Goal: Contribute content: Contribute content

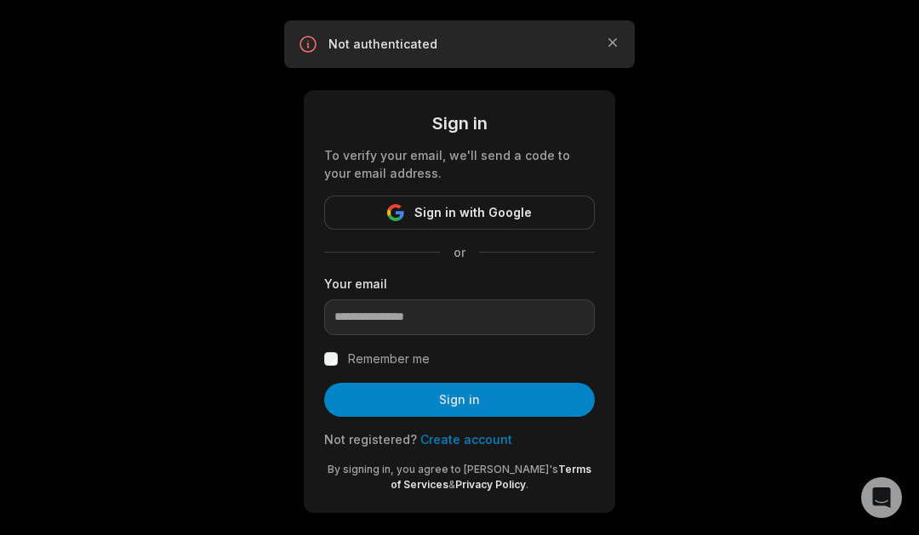
click at [429, 194] on form "Sign in To verify your email, we'll send a code to your email address. Sign in …" at bounding box center [459, 302] width 271 height 382
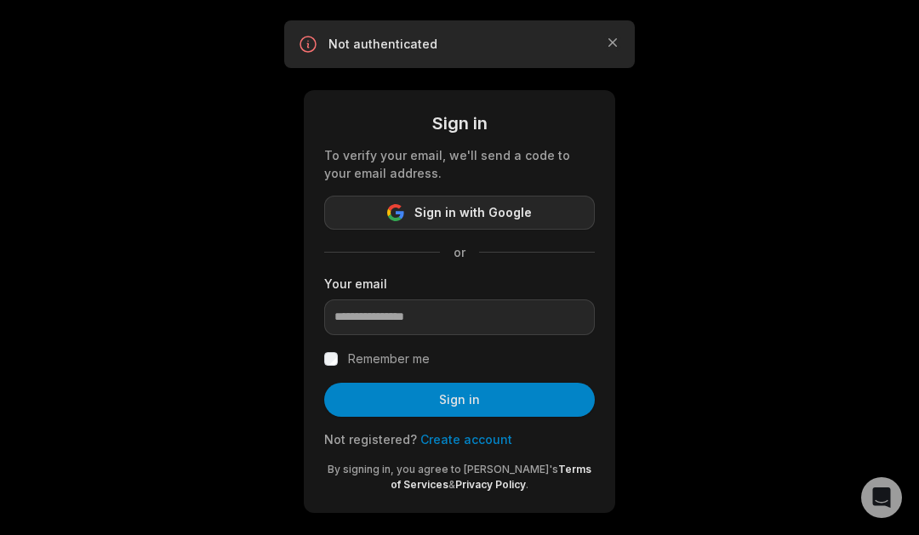
click at [429, 200] on button "Sign in with Google" at bounding box center [459, 213] width 271 height 34
click at [427, 207] on span "Sign in with Google" at bounding box center [473, 213] width 117 height 20
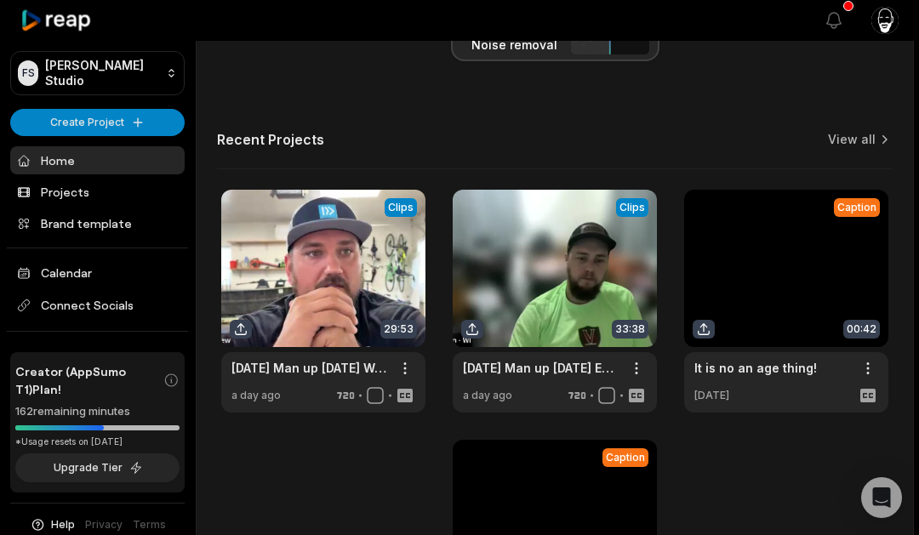
scroll to position [568, 0]
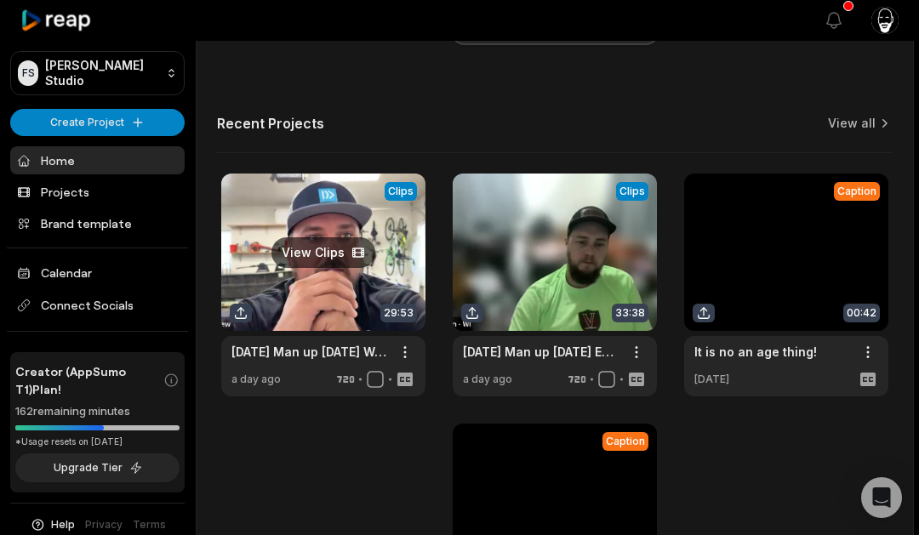
click at [379, 245] on link at bounding box center [323, 285] width 204 height 223
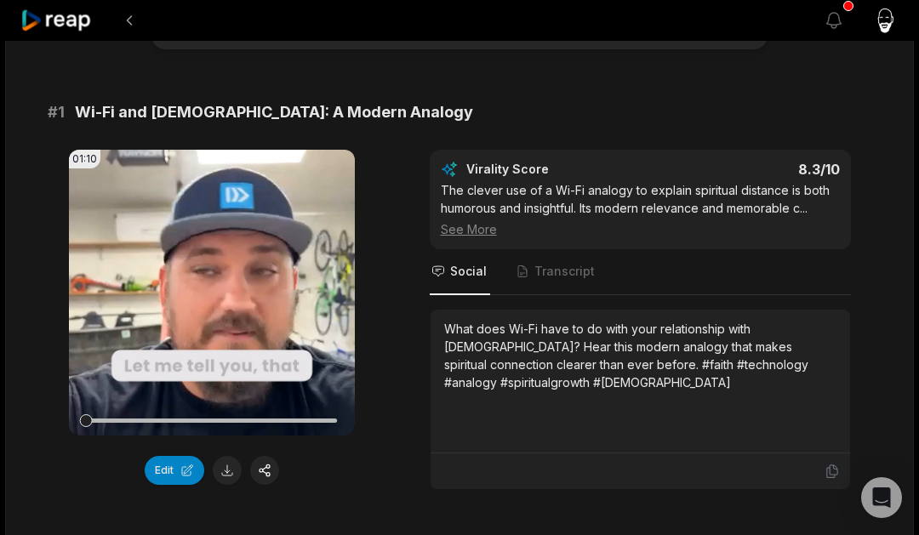
scroll to position [145, 0]
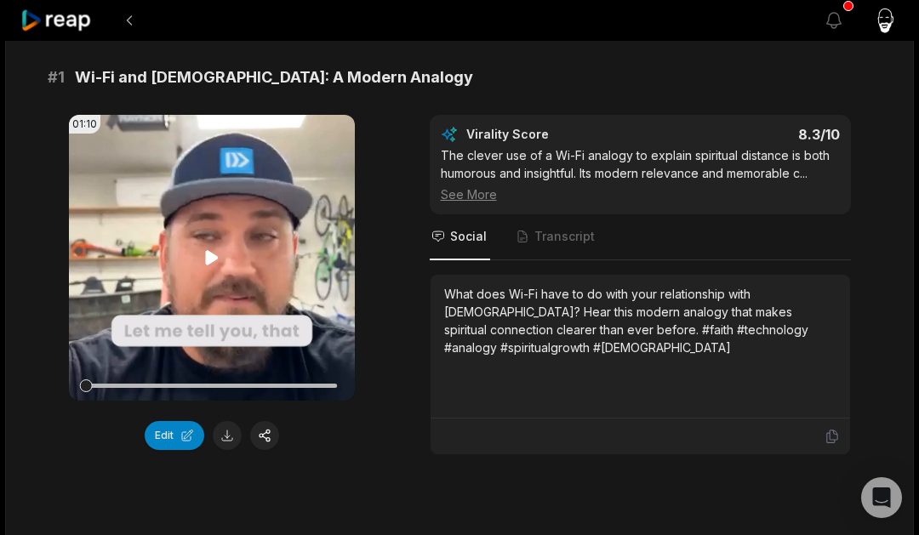
click at [189, 223] on video "Your browser does not support mp4 format." at bounding box center [212, 258] width 286 height 286
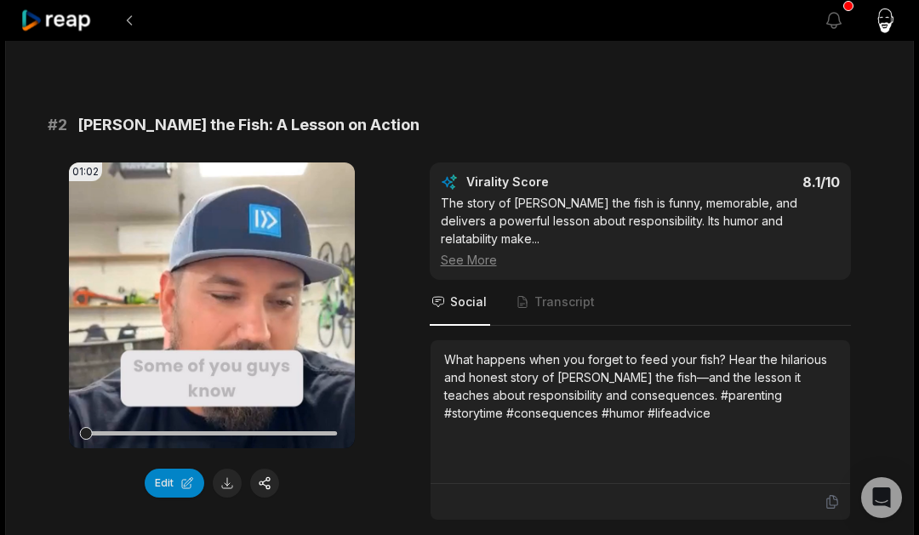
scroll to position [608, 0]
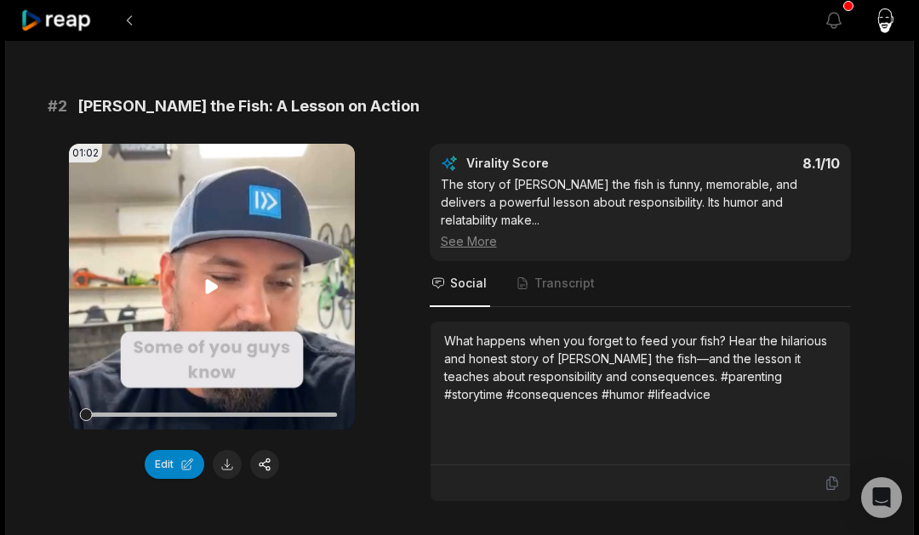
click at [210, 283] on icon at bounding box center [211, 286] width 13 height 14
click at [561, 275] on span "Transcript" at bounding box center [565, 283] width 60 height 17
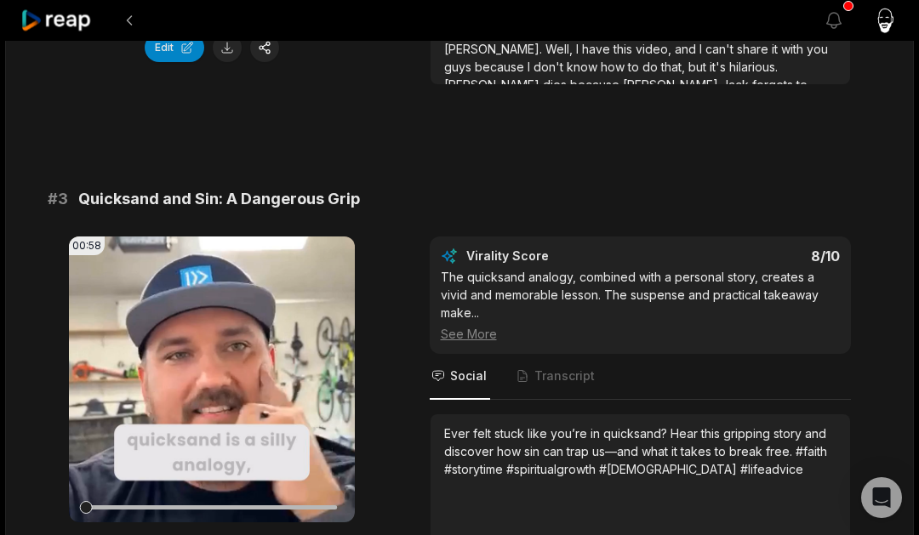
scroll to position [1046, 0]
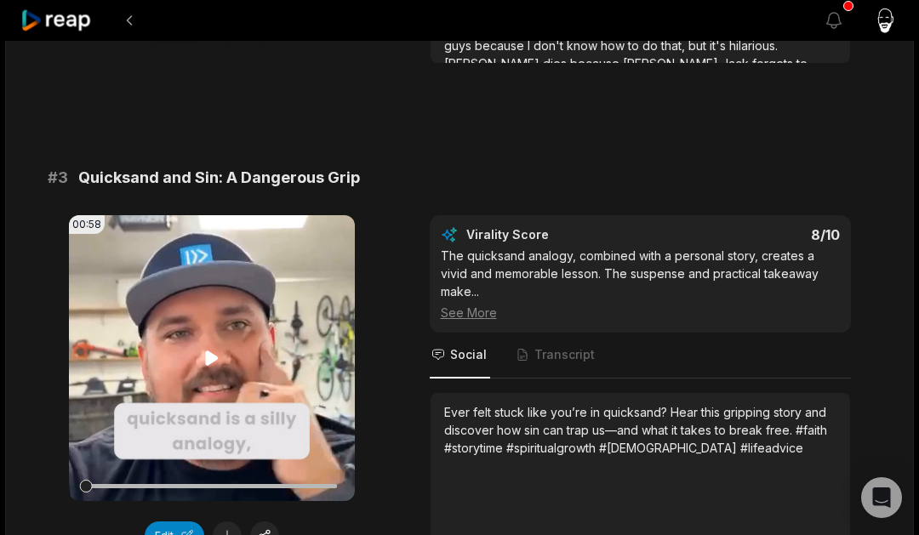
click at [213, 348] on icon at bounding box center [212, 358] width 20 height 20
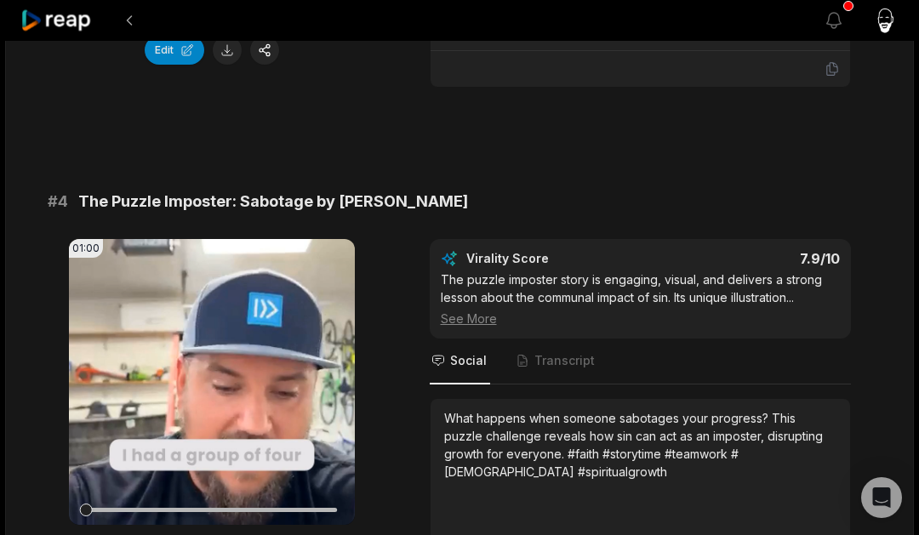
scroll to position [1542, 0]
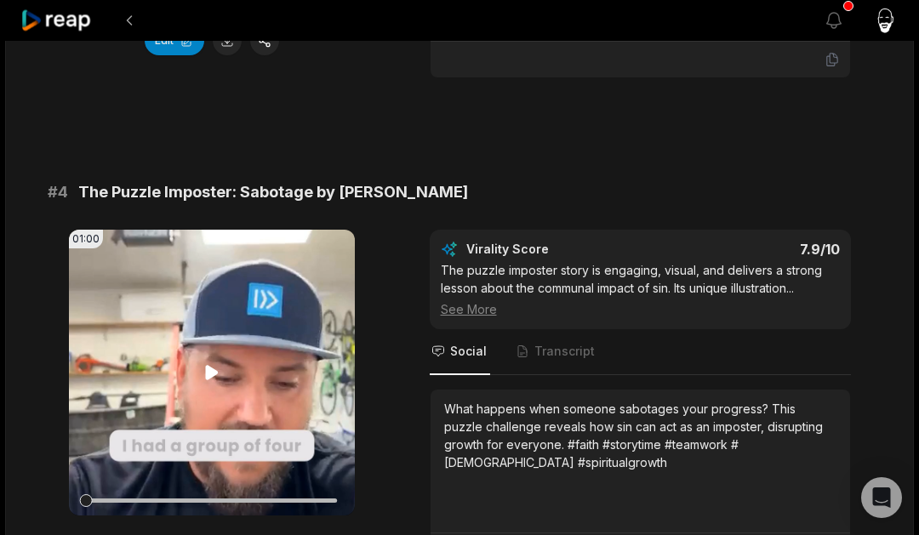
click at [217, 330] on video "Your browser does not support mp4 format." at bounding box center [212, 373] width 286 height 286
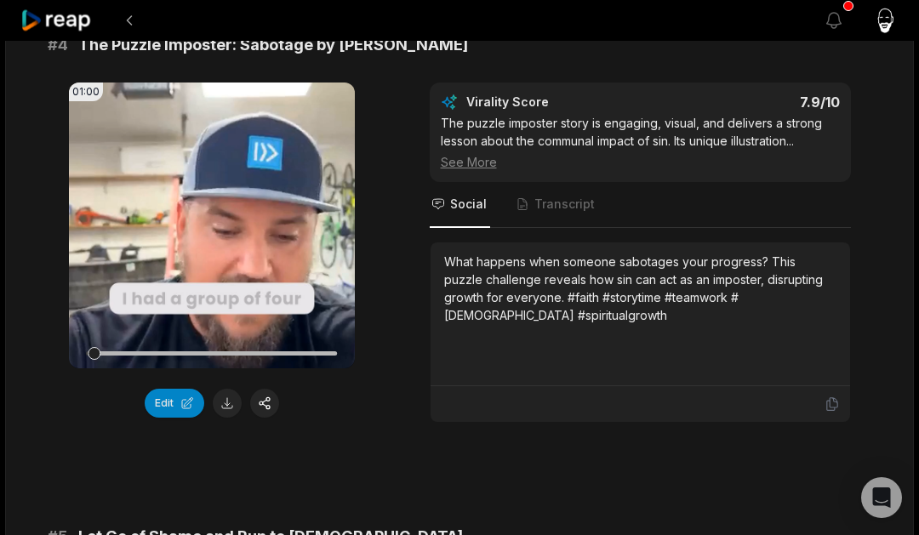
scroll to position [1693, 0]
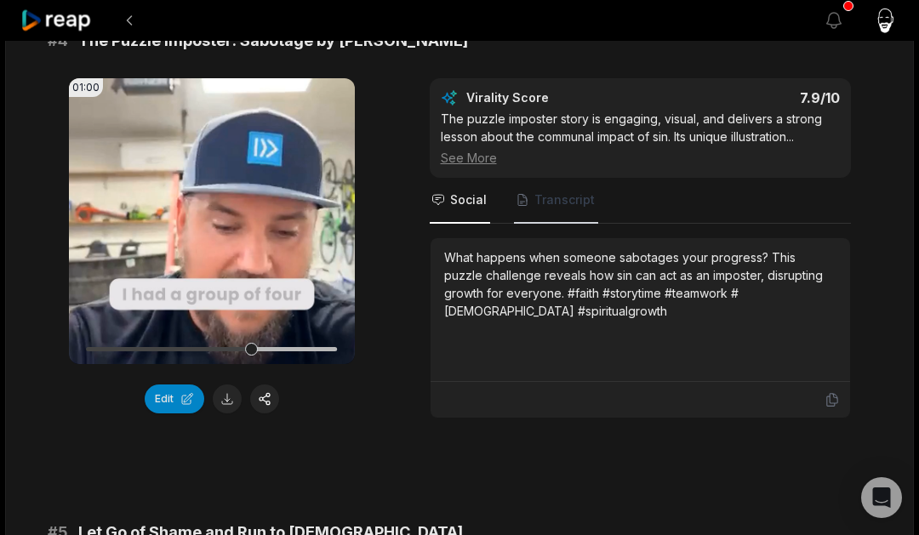
click at [565, 192] on span "Transcript" at bounding box center [565, 200] width 60 height 17
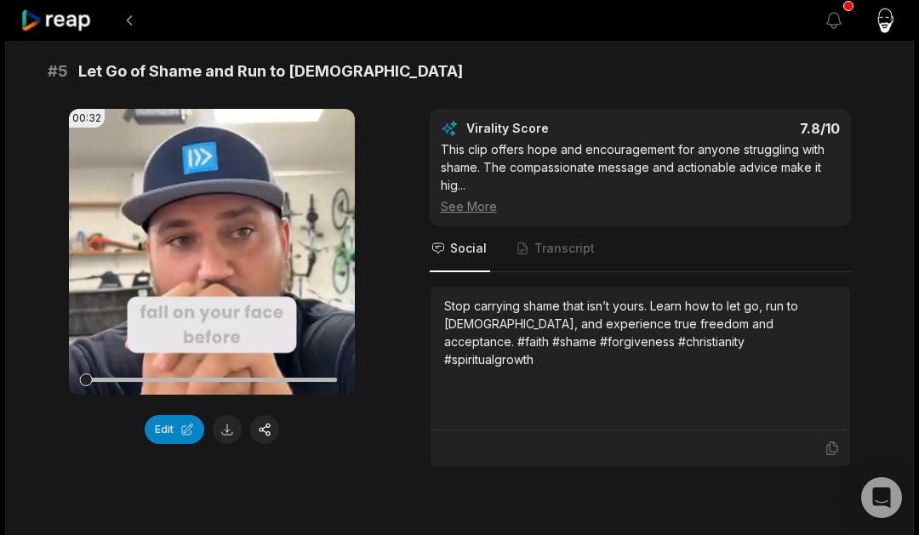
scroll to position [2228, 0]
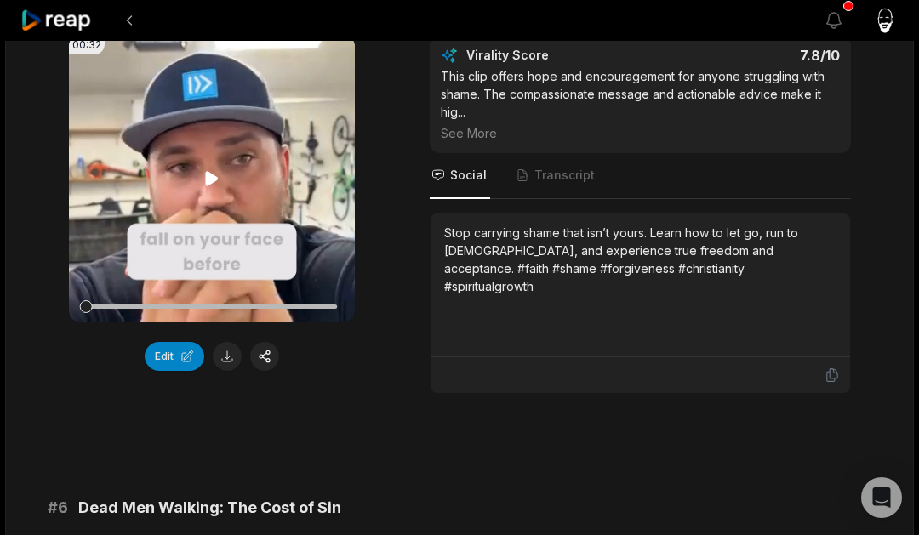
click at [215, 169] on icon at bounding box center [212, 179] width 20 height 20
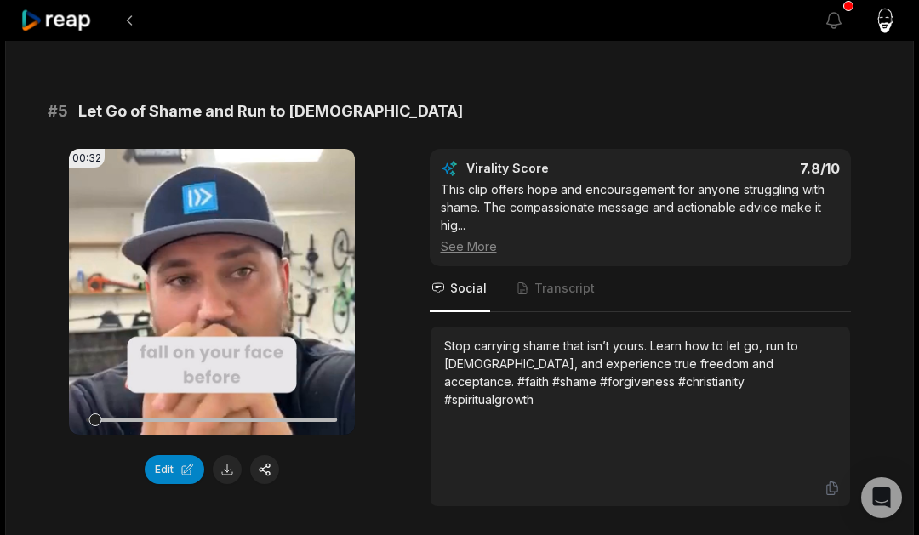
scroll to position [2097, 0]
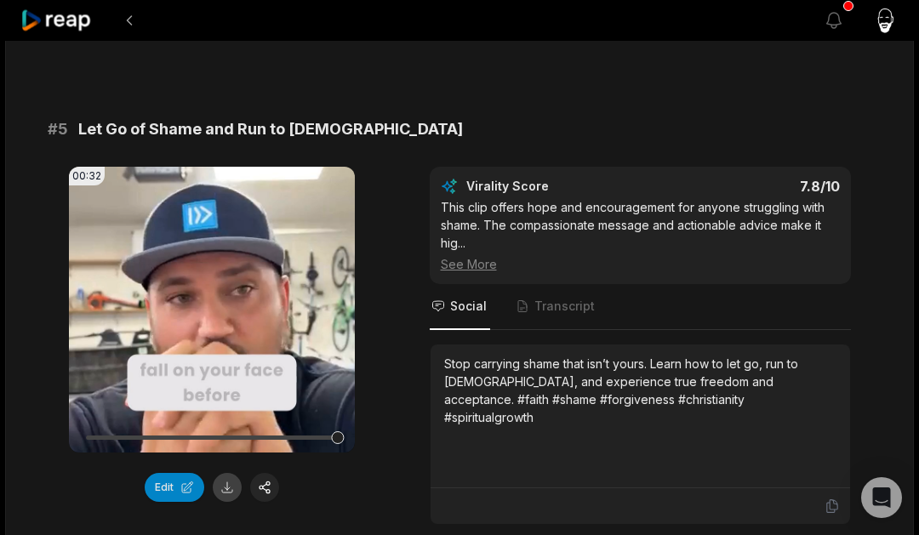
click at [232, 474] on button at bounding box center [227, 487] width 29 height 29
click at [553, 298] on span "Transcript" at bounding box center [565, 306] width 60 height 17
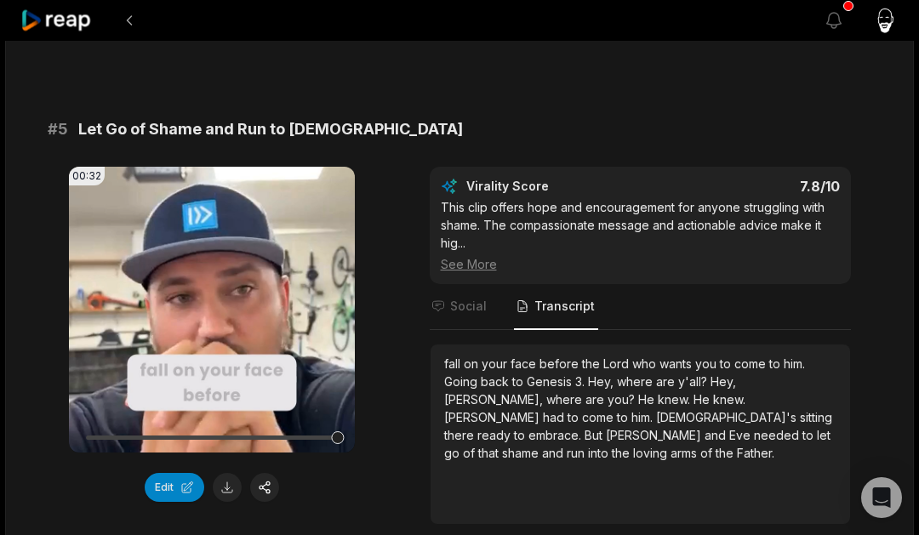
click at [713, 392] on span "knew." at bounding box center [729, 399] width 32 height 14
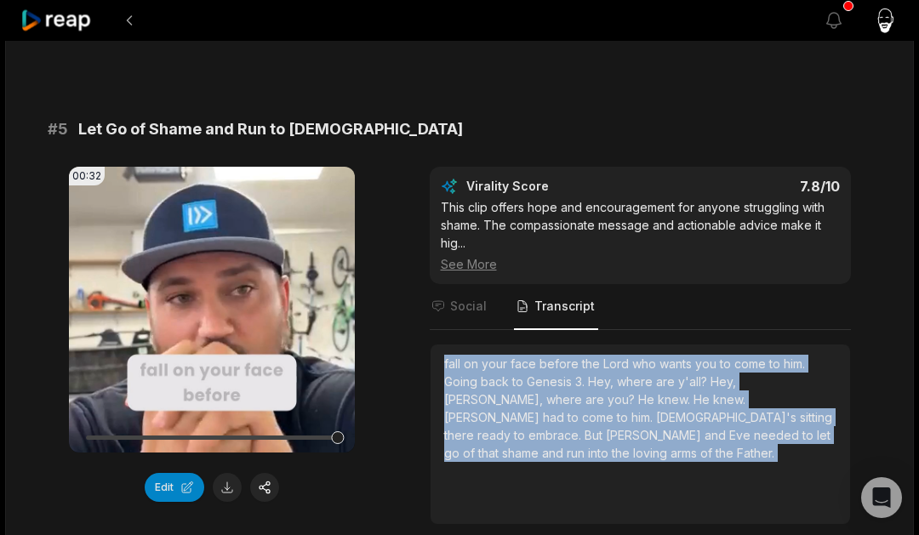
click at [713, 392] on span "knew." at bounding box center [729, 399] width 32 height 14
copy div "fall on your face before the Lord who wants you to come to him. Going back to G…"
click at [52, 22] on icon at bounding box center [56, 20] width 72 height 23
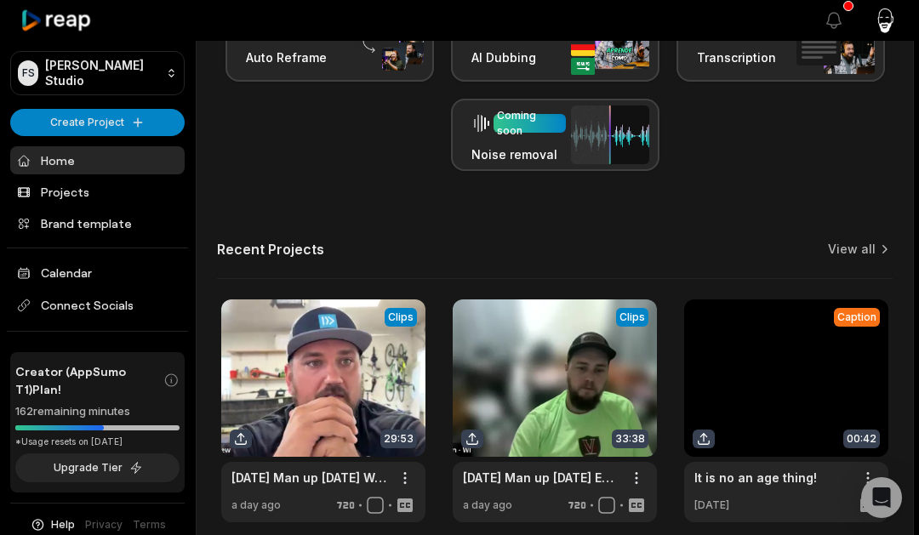
scroll to position [507, 0]
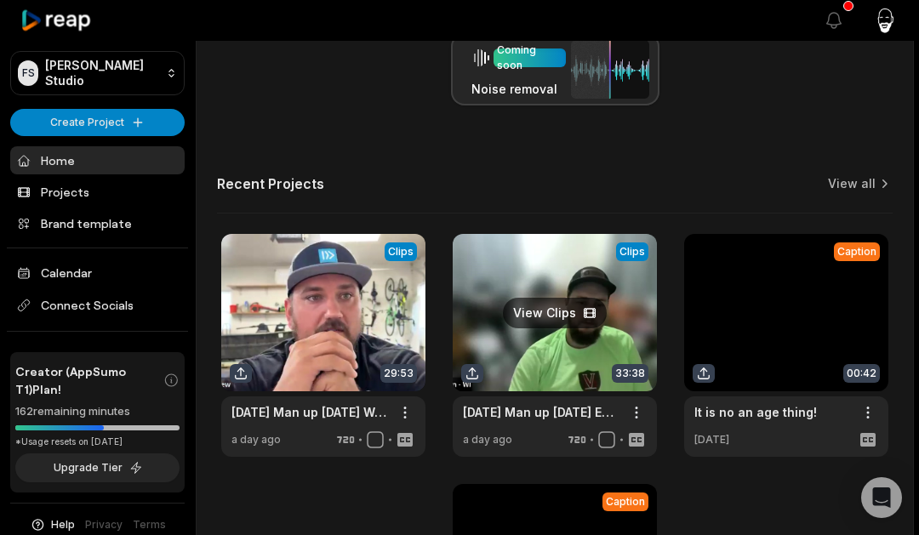
click at [524, 289] on link at bounding box center [555, 345] width 204 height 223
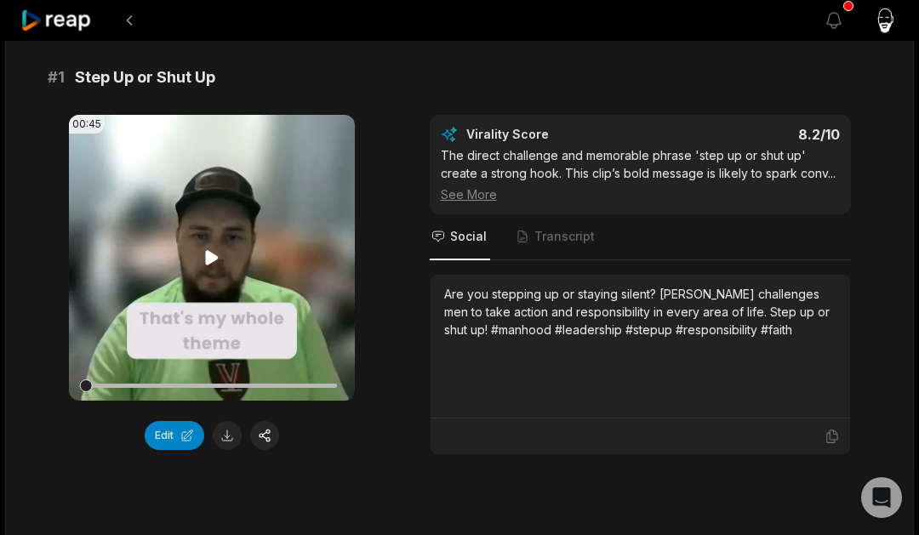
scroll to position [147, 0]
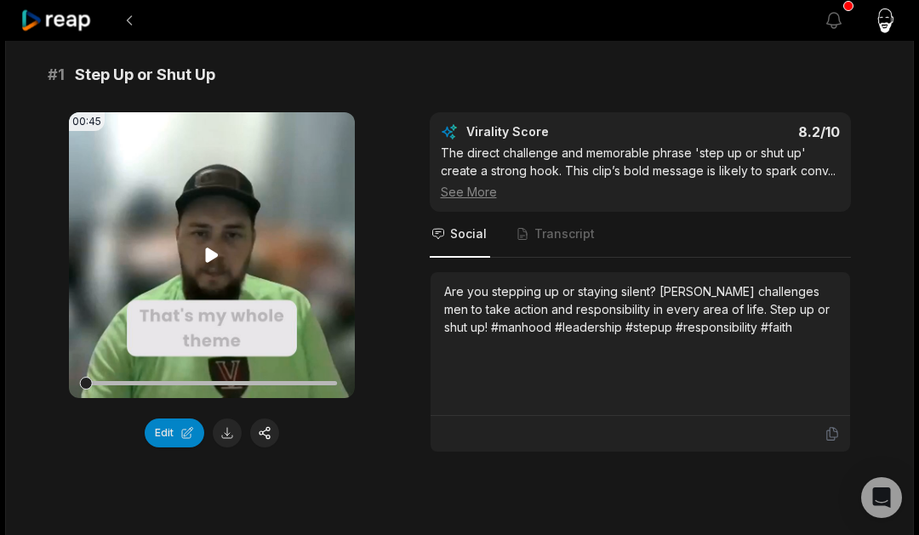
click at [206, 251] on icon at bounding box center [211, 255] width 13 height 14
click at [567, 240] on span "Transcript" at bounding box center [565, 234] width 60 height 17
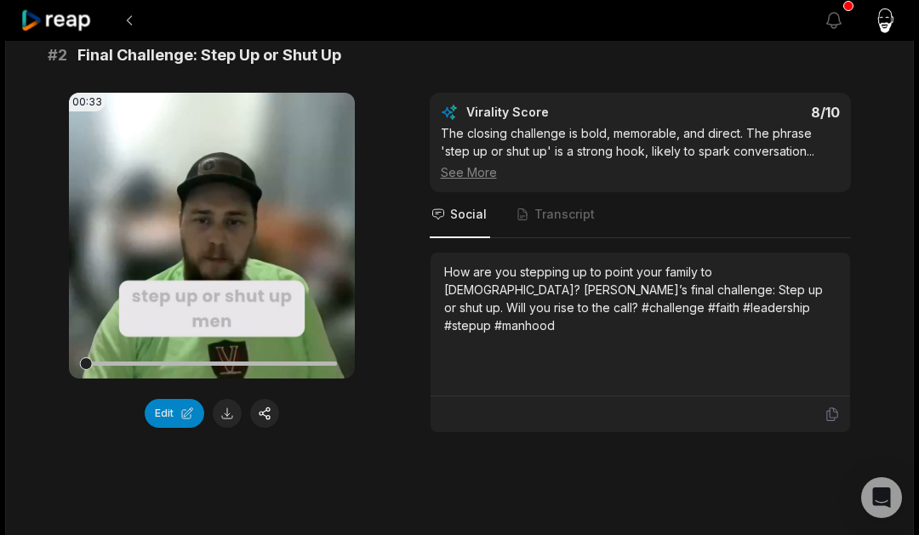
scroll to position [666, 0]
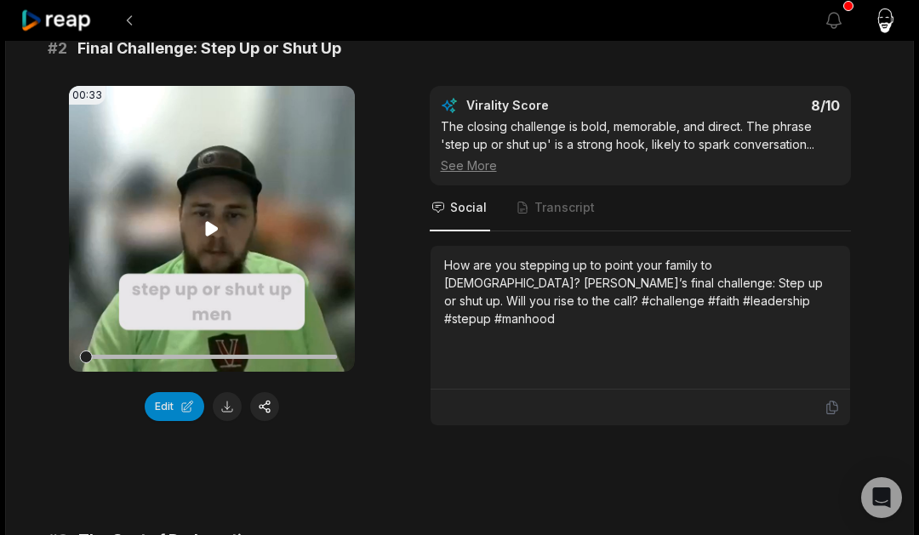
click at [234, 224] on video "Your browser does not support mp4 format." at bounding box center [212, 229] width 286 height 286
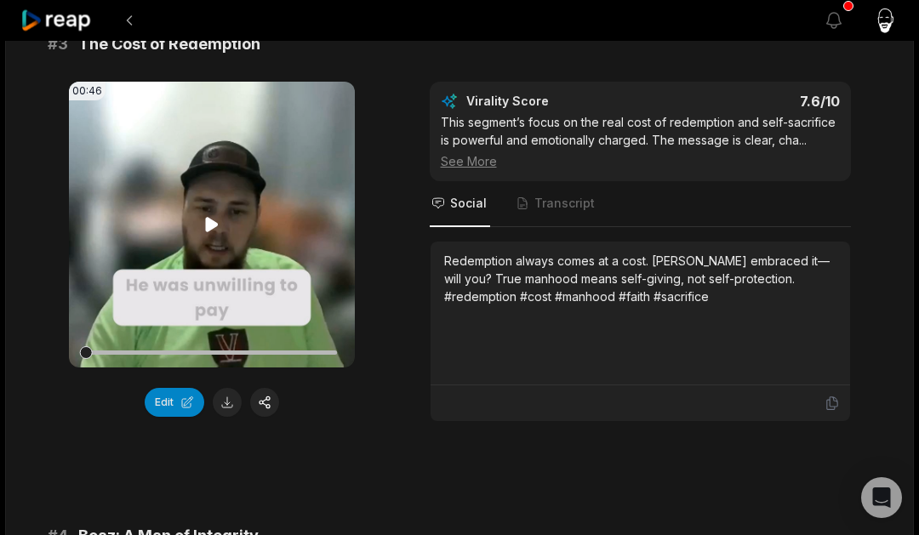
scroll to position [1174, 0]
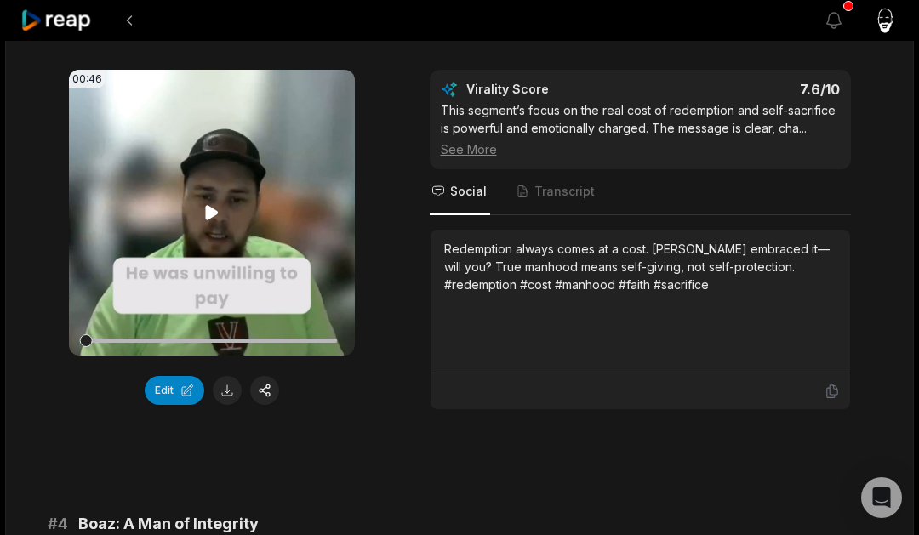
click at [245, 230] on video "Your browser does not support mp4 format." at bounding box center [212, 213] width 286 height 286
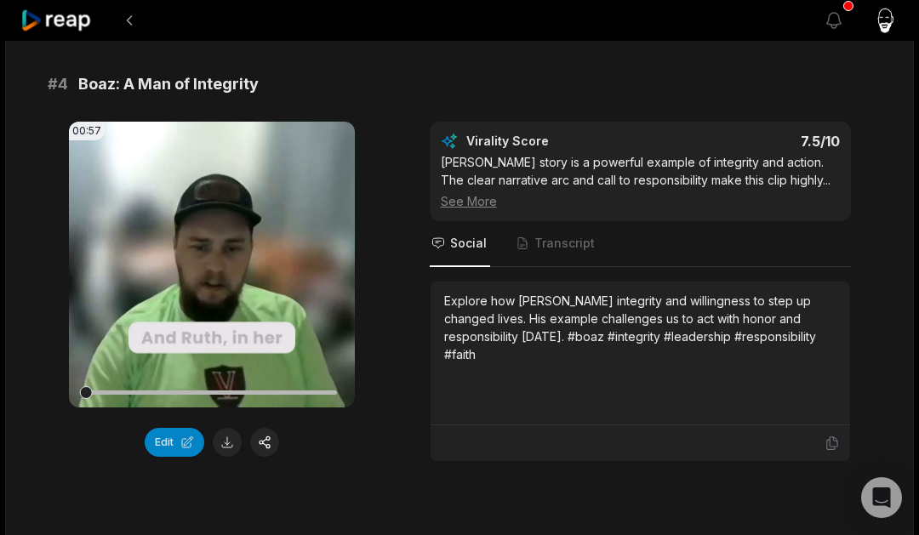
scroll to position [1641, 0]
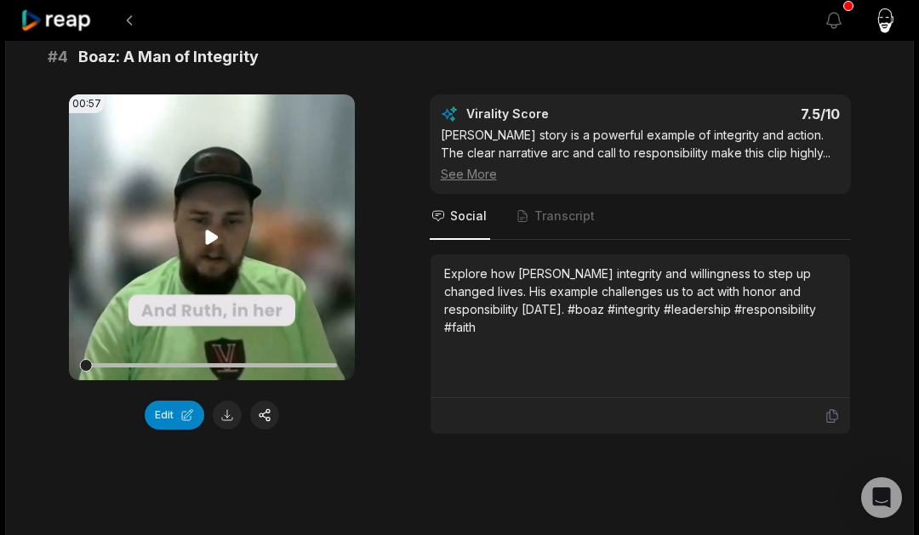
click at [269, 238] on video "Your browser does not support mp4 format." at bounding box center [212, 237] width 286 height 286
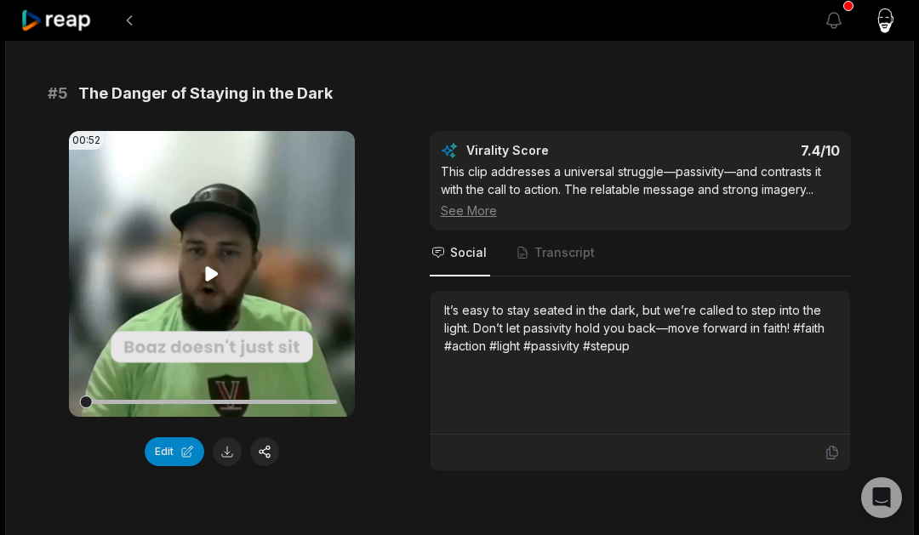
scroll to position [2109, 0]
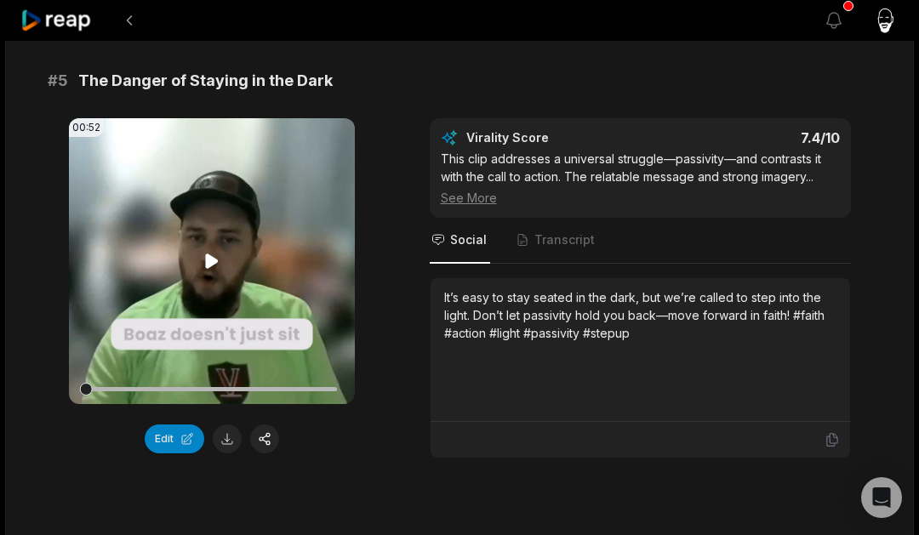
click at [247, 242] on video "Your browser does not support mp4 format." at bounding box center [212, 261] width 286 height 286
click at [582, 242] on span "Transcript" at bounding box center [565, 240] width 60 height 17
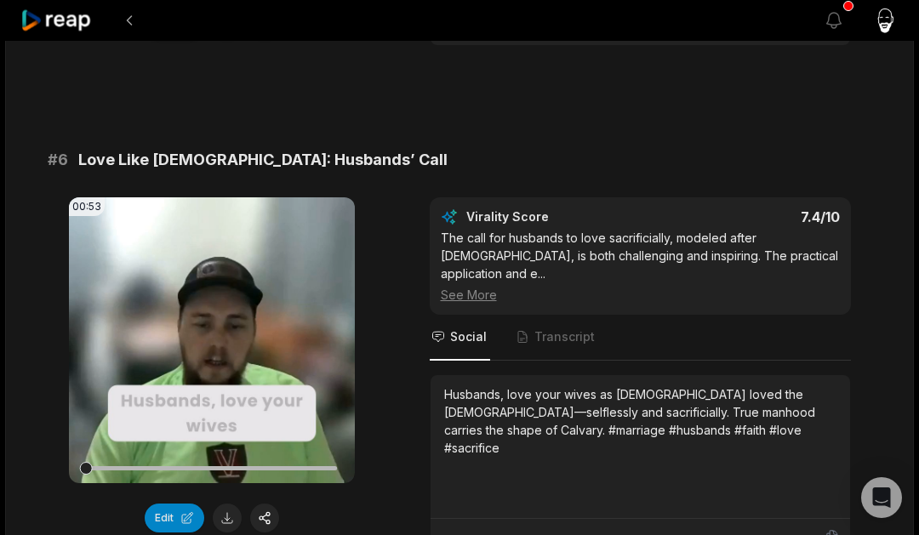
scroll to position [2539, 0]
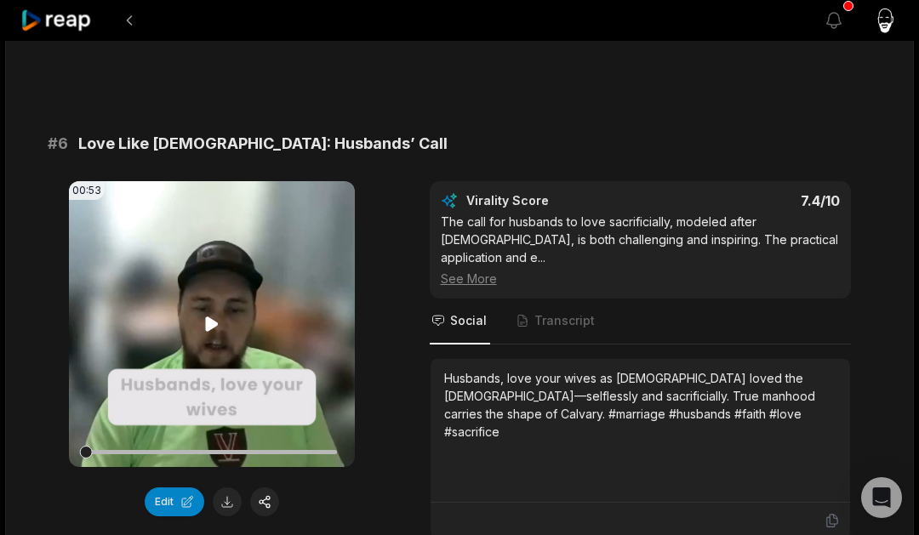
click at [208, 274] on video "Your browser does not support mp4 format." at bounding box center [212, 324] width 286 height 286
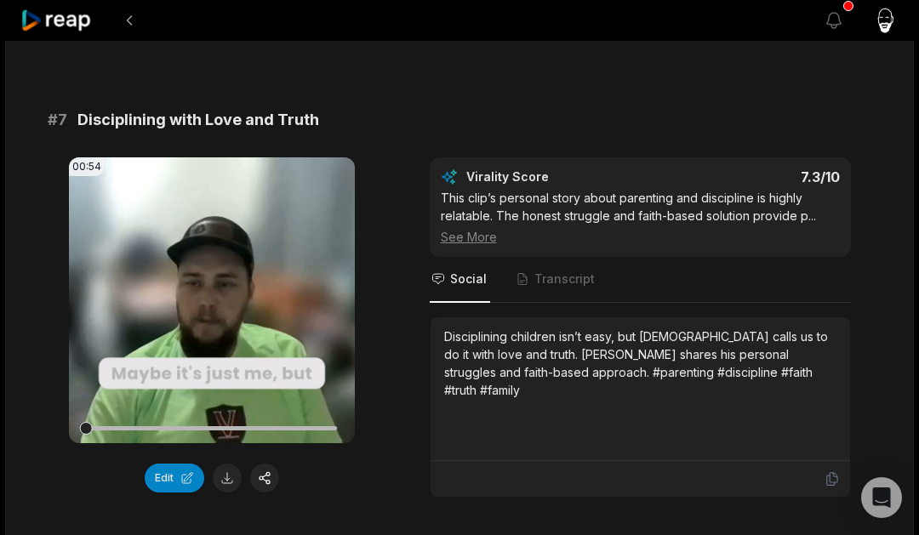
scroll to position [3077, 0]
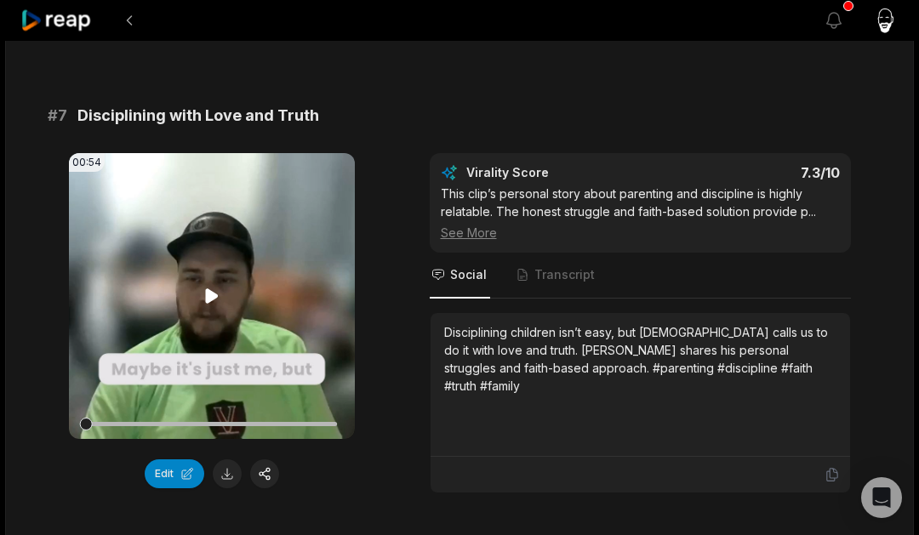
click at [243, 254] on video "Your browser does not support mp4 format." at bounding box center [212, 296] width 286 height 286
click at [564, 266] on span "Transcript" at bounding box center [565, 274] width 60 height 17
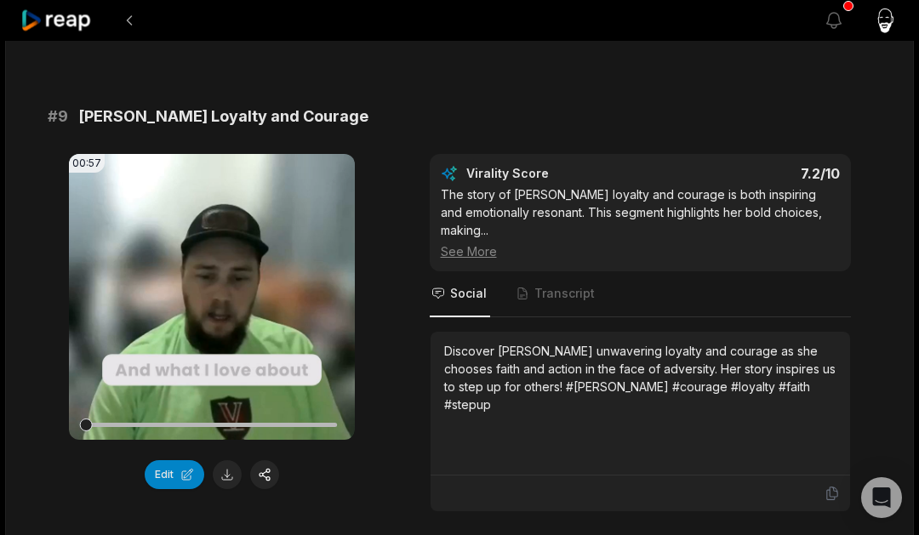
scroll to position [4105, 0]
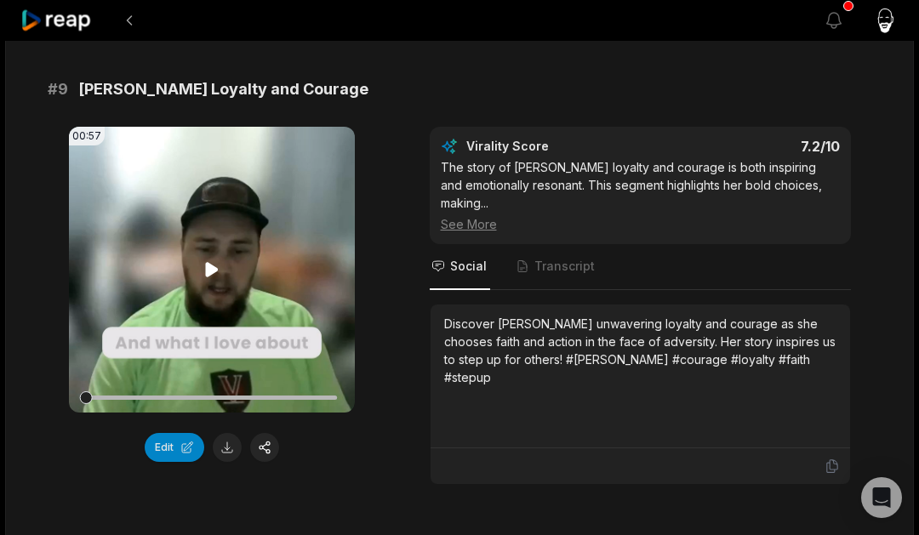
click at [232, 244] on video "Your browser does not support mp4 format." at bounding box center [212, 270] width 286 height 286
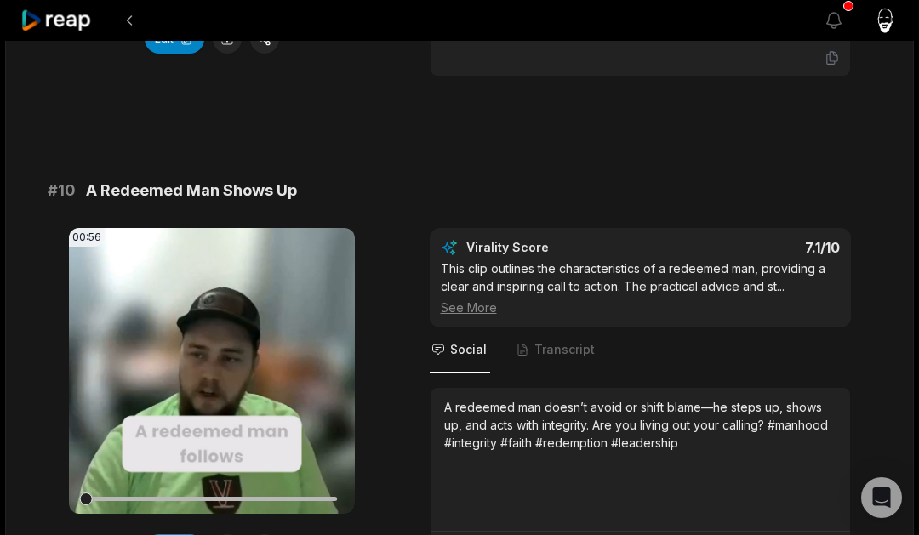
scroll to position [4516, 0]
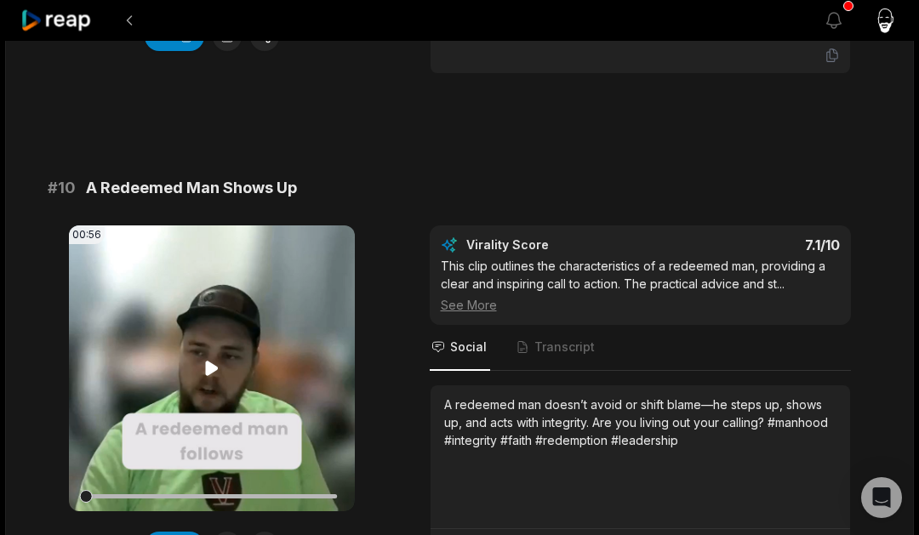
click at [257, 274] on video "Your browser does not support mp4 format." at bounding box center [212, 369] width 286 height 286
click at [551, 339] on span "Transcript" at bounding box center [565, 347] width 60 height 17
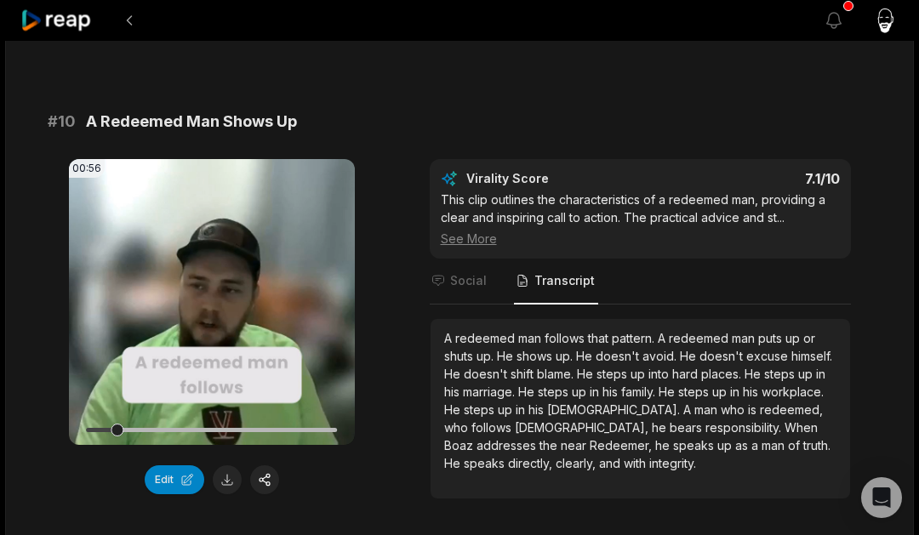
scroll to position [4583, 0]
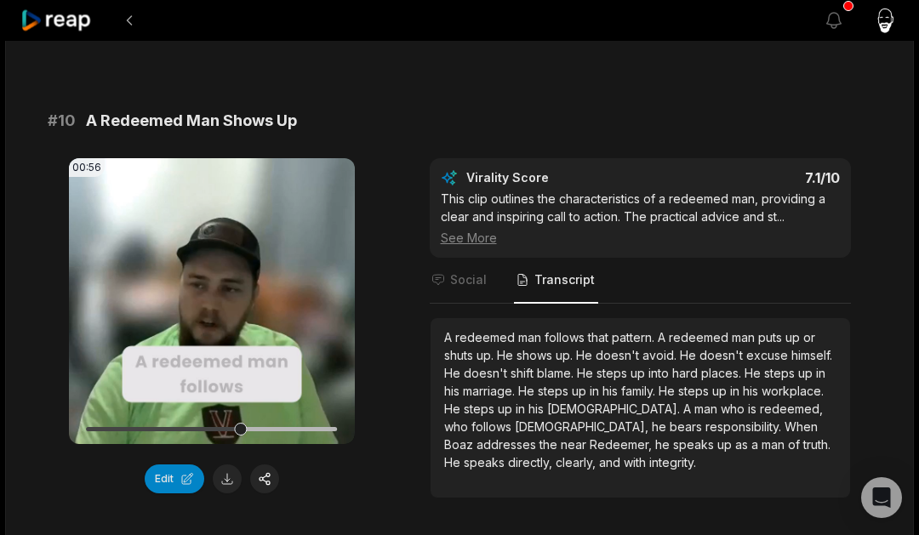
click at [590, 438] on span "near" at bounding box center [575, 445] width 29 height 14
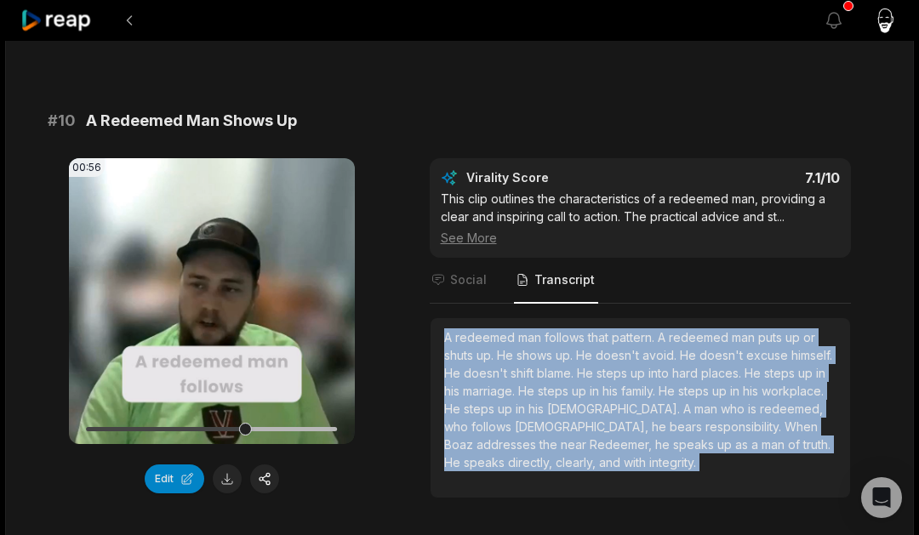
click at [590, 438] on span "near" at bounding box center [575, 445] width 29 height 14
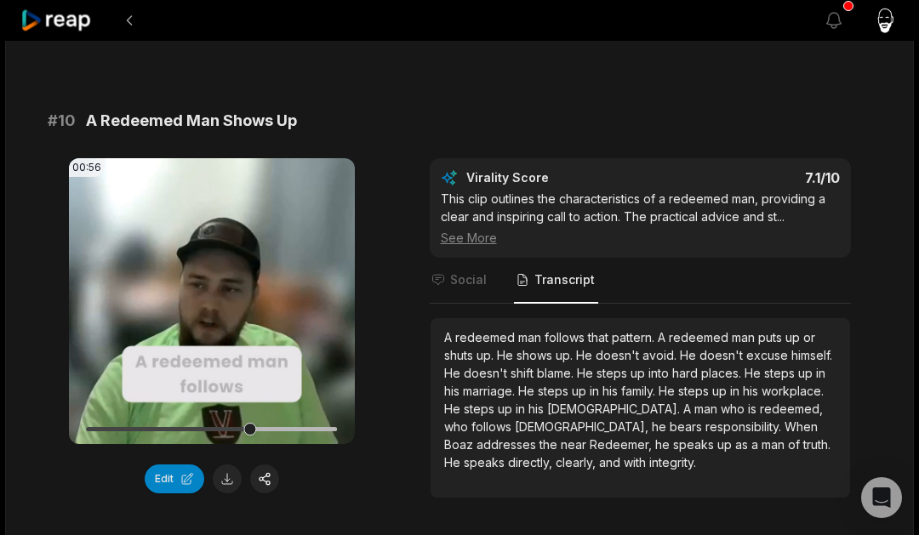
click at [590, 438] on span "near" at bounding box center [575, 445] width 29 height 14
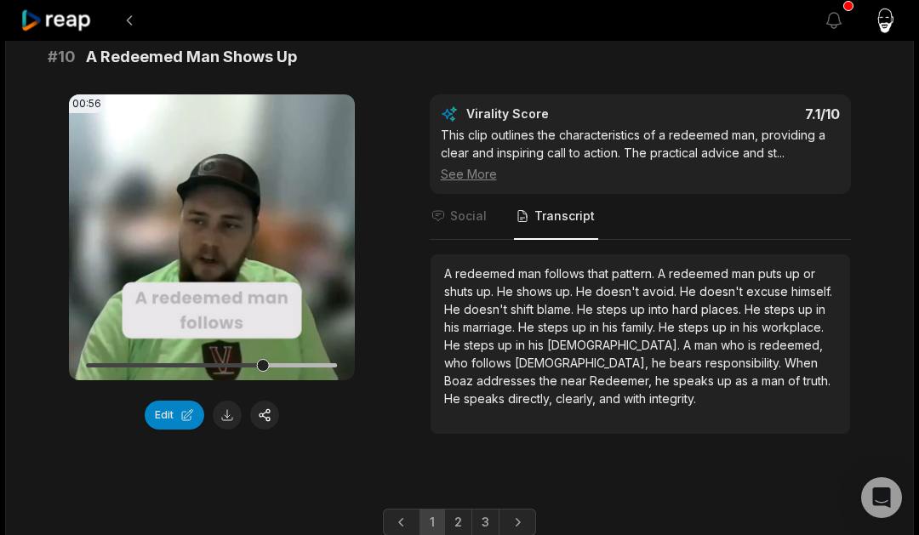
scroll to position [4632, 0]
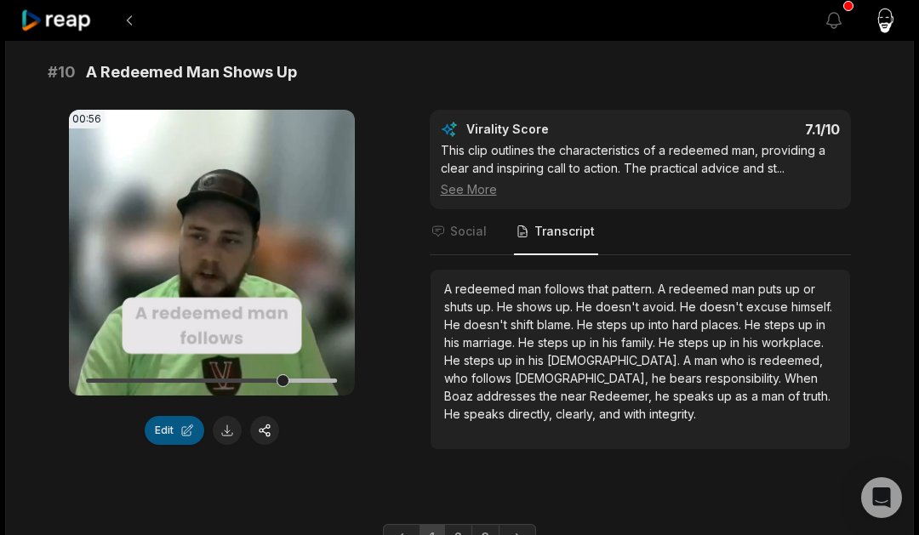
click at [181, 419] on button "Edit" at bounding box center [175, 430] width 60 height 29
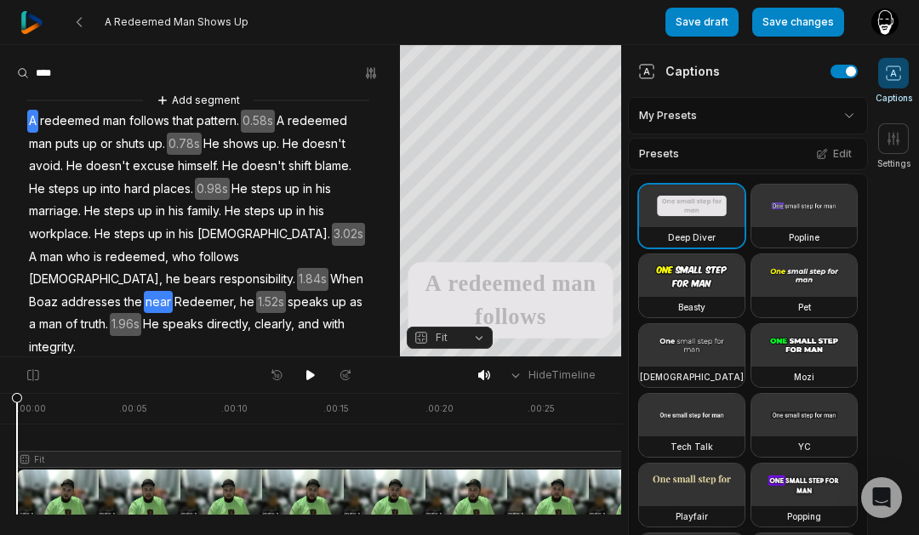
click at [173, 291] on span "near" at bounding box center [158, 302] width 29 height 23
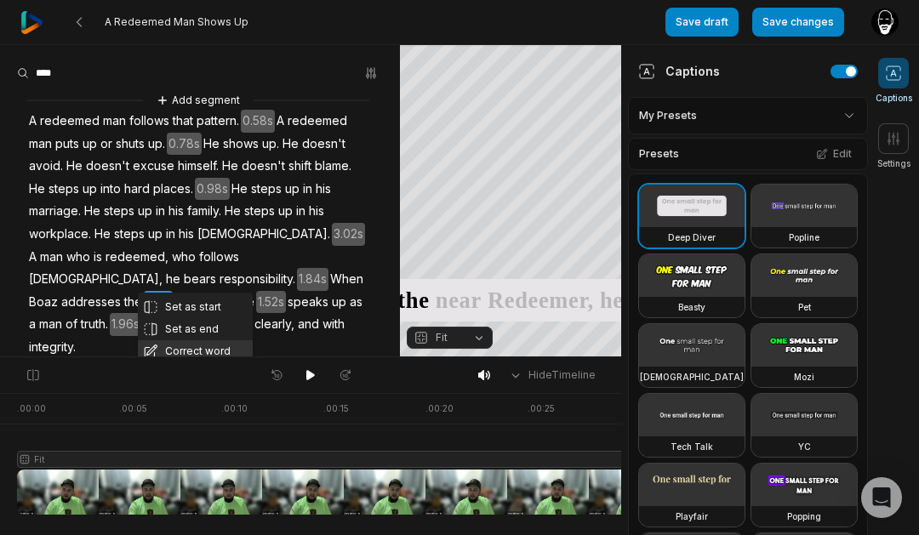
click at [210, 347] on button "Correct word" at bounding box center [195, 352] width 115 height 22
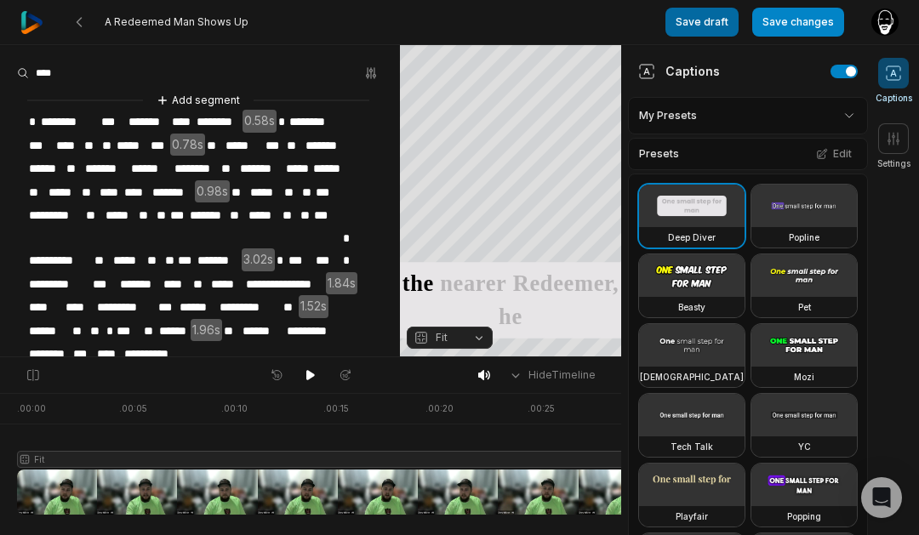
click at [738, 22] on button "Save draft" at bounding box center [702, 22] width 73 height 29
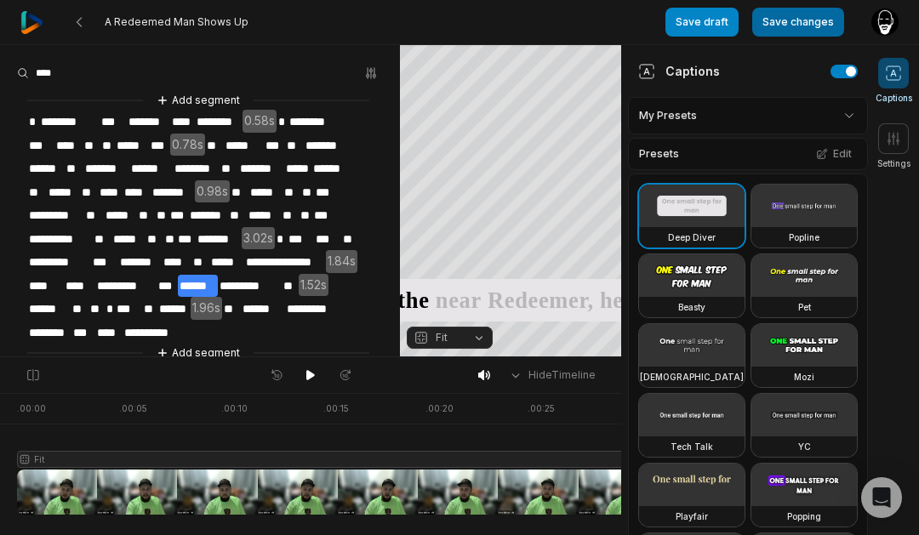
click at [795, 25] on button "Save changes" at bounding box center [799, 22] width 92 height 29
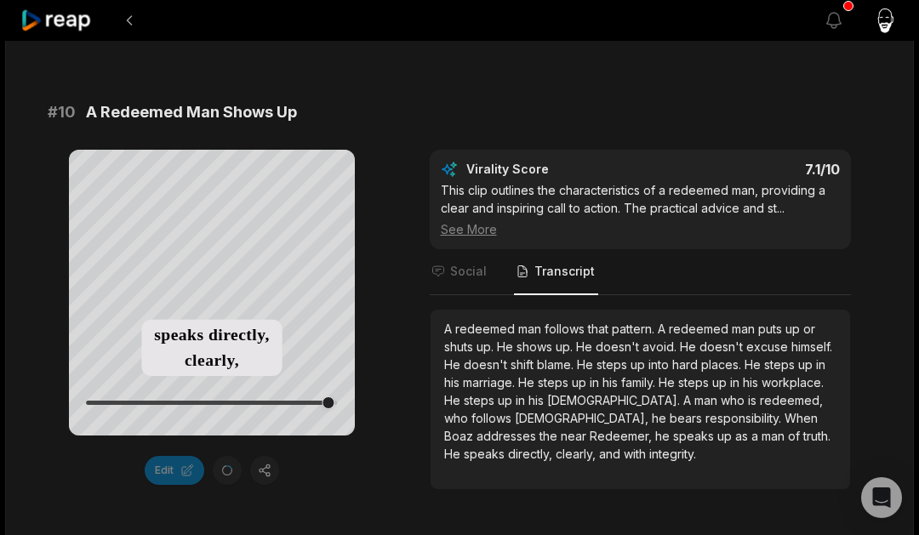
click at [603, 358] on span "steps" at bounding box center [614, 365] width 34 height 14
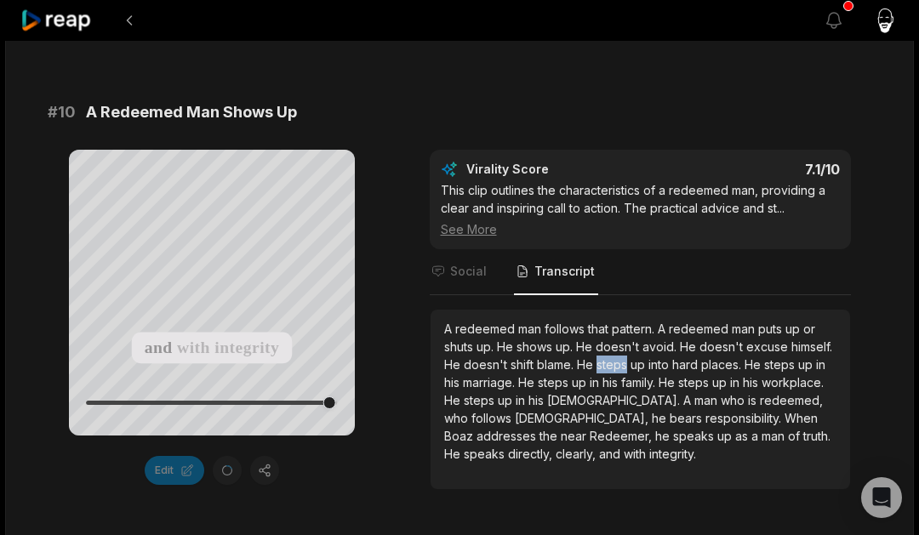
click at [603, 358] on span "steps" at bounding box center [614, 365] width 34 height 14
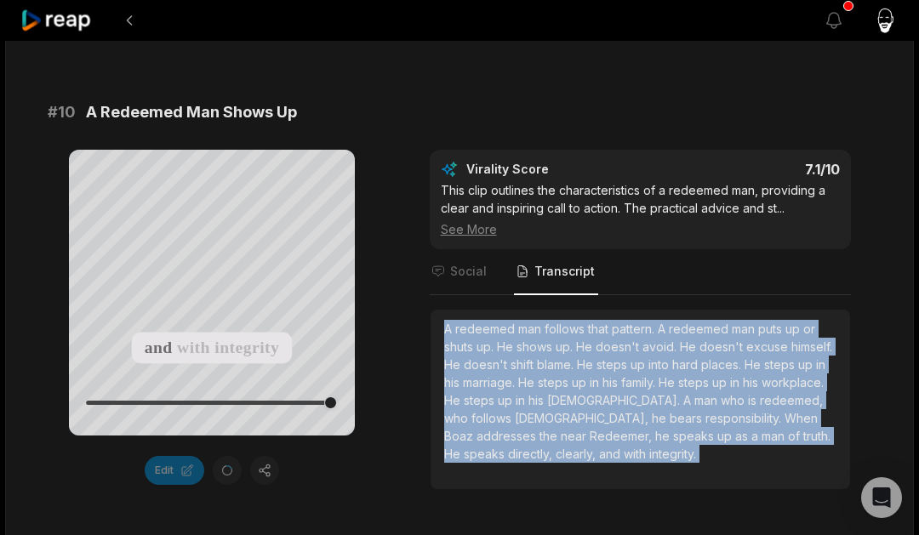
click at [603, 358] on span "steps" at bounding box center [614, 365] width 34 height 14
copy div "A redeemed man follows that pattern. A redeemed man puts up or shuts up. He sho…"
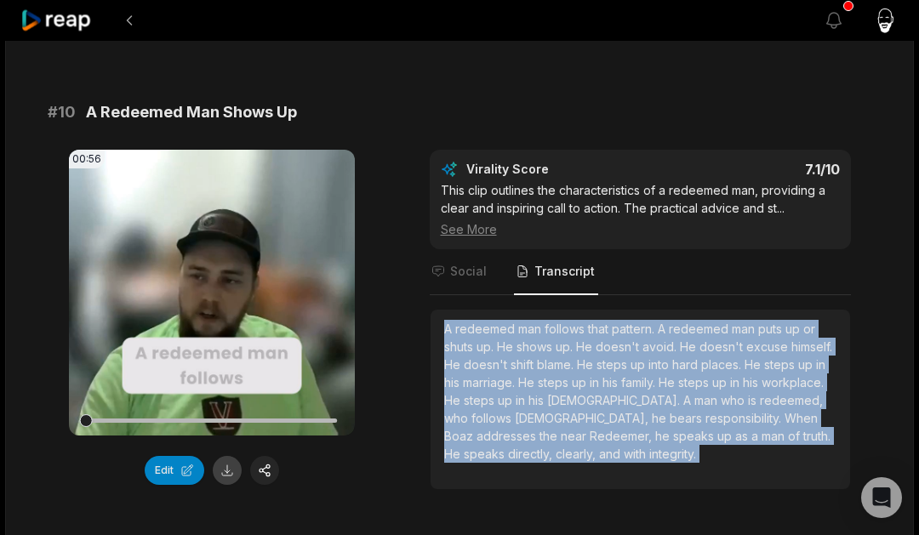
click at [228, 456] on button at bounding box center [227, 470] width 29 height 29
